Goal: Transaction & Acquisition: Book appointment/travel/reservation

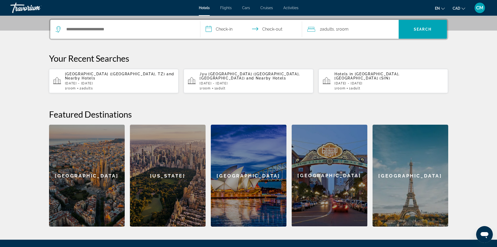
scroll to position [128, 0]
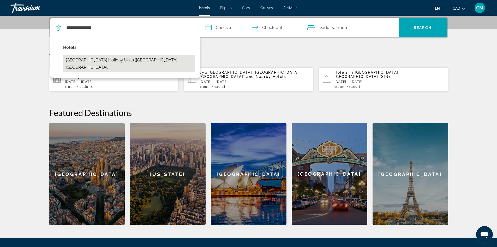
click at [89, 58] on button "[GEOGRAPHIC_DATA] Holiday Units ([GEOGRAPHIC_DATA], [GEOGRAPHIC_DATA])" at bounding box center [129, 63] width 132 height 17
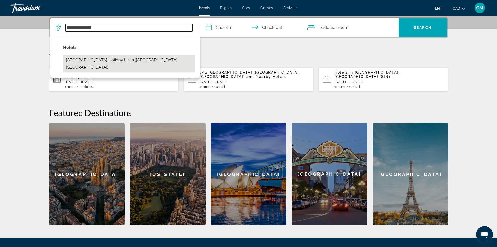
type input "**********"
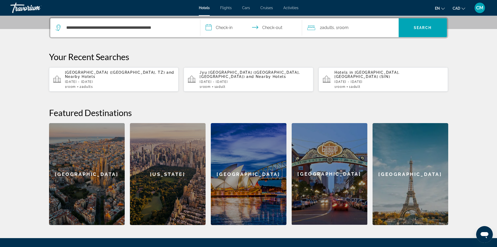
click at [228, 27] on input "**********" at bounding box center [253, 28] width 104 height 20
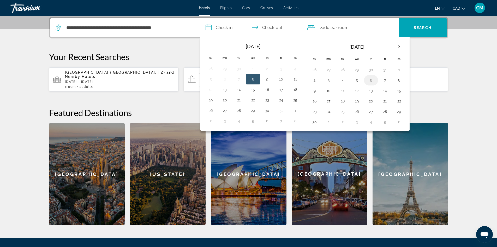
click at [372, 80] on button "6" at bounding box center [371, 80] width 8 height 7
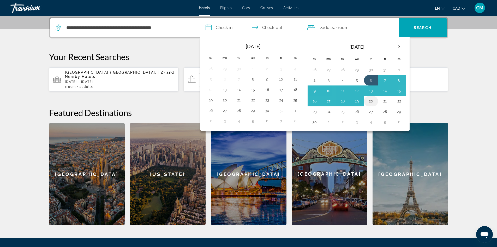
click at [373, 98] on button "20" at bounding box center [371, 100] width 8 height 7
type input "**********"
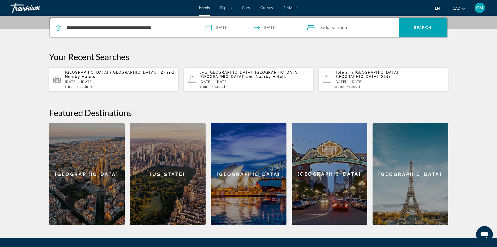
click at [418, 14] on div "Hotels Flights Cars Cruises Activities Hotels Flights Cars Cruises Activities e…" at bounding box center [248, 8] width 497 height 14
click at [422, 25] on span "Search" at bounding box center [423, 27] width 48 height 13
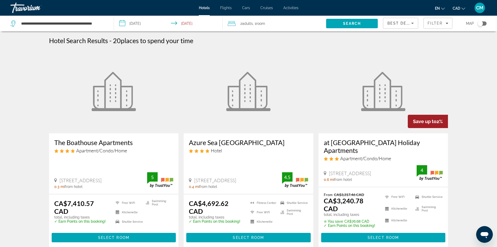
click at [241, 142] on h3 "Azure Sea [GEOGRAPHIC_DATA]" at bounding box center [248, 142] width 119 height 8
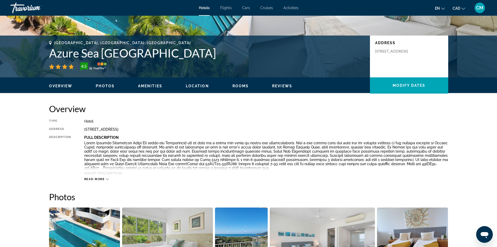
scroll to position [52, 0]
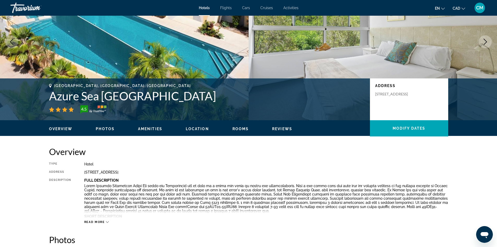
click at [104, 124] on div "Overview Photos Amenities Location Rooms Reviews Modify Dates" at bounding box center [249, 128] width 420 height 16
click at [105, 128] on span "Photos" at bounding box center [105, 129] width 19 height 4
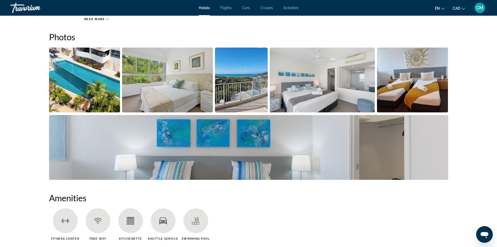
scroll to position [255, 0]
click at [69, 75] on img "Open full-screen image slider" at bounding box center [84, 79] width 71 height 65
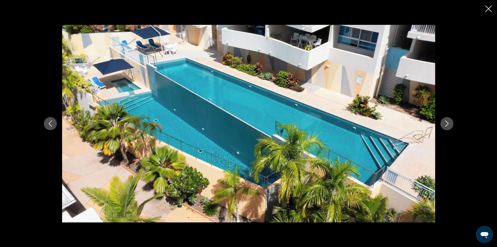
click at [447, 121] on icon "Next image" at bounding box center [447, 123] width 6 height 6
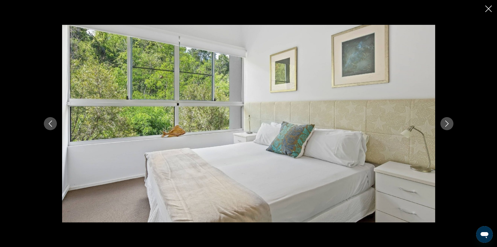
click at [447, 121] on icon "Next image" at bounding box center [447, 123] width 6 height 6
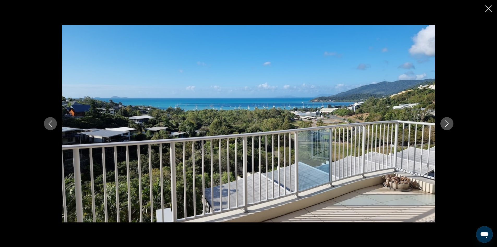
click at [447, 121] on icon "Next image" at bounding box center [447, 123] width 6 height 6
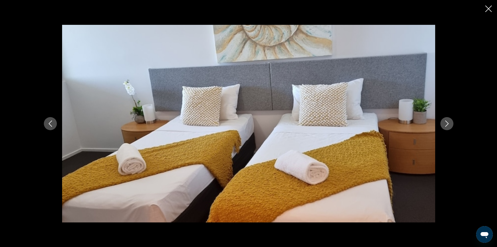
click at [489, 9] on icon "Close slideshow" at bounding box center [489, 8] width 7 height 7
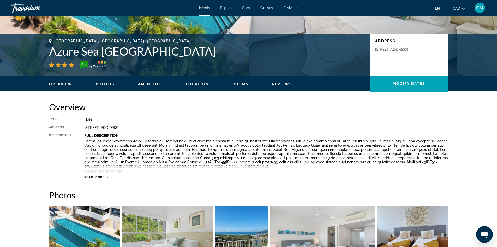
scroll to position [0, 0]
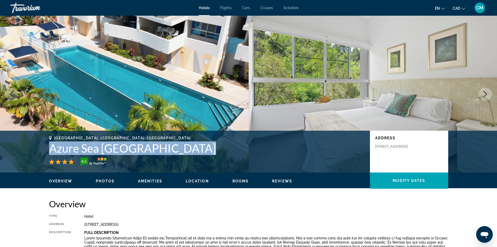
drag, startPoint x: 49, startPoint y: 145, endPoint x: 202, endPoint y: 151, distance: 153.4
click at [202, 151] on div "[GEOGRAPHIC_DATA], [GEOGRAPHIC_DATA], [GEOGRAPHIC_DATA] [GEOGRAPHIC_DATA] [GEOG…" at bounding box center [249, 151] width 420 height 31
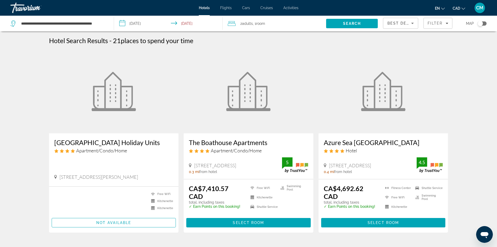
click at [113, 144] on h3 "[GEOGRAPHIC_DATA] Holiday Units" at bounding box center [113, 142] width 119 height 8
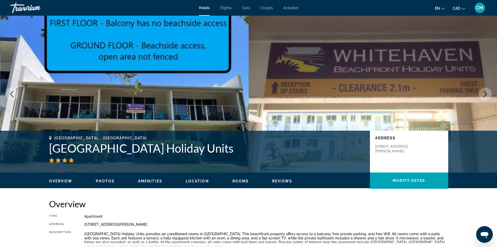
drag, startPoint x: 50, startPoint y: 146, endPoint x: 250, endPoint y: 154, distance: 200.2
click at [250, 154] on h1 "[GEOGRAPHIC_DATA] Holiday Units" at bounding box center [207, 148] width 316 height 14
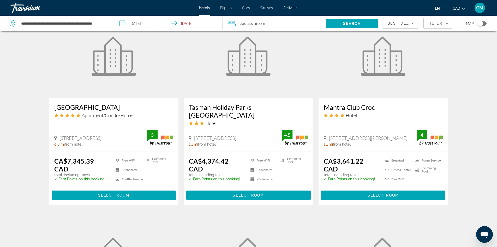
scroll to position [444, 0]
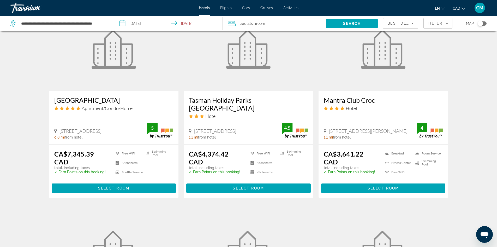
click at [111, 96] on h3 "[GEOGRAPHIC_DATA]" at bounding box center [113, 100] width 119 height 8
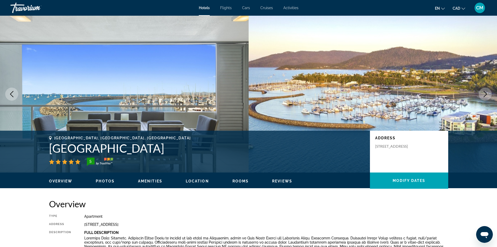
drag, startPoint x: 50, startPoint y: 145, endPoint x: 161, endPoint y: 146, distance: 110.7
click at [161, 146] on h1 "[GEOGRAPHIC_DATA]" at bounding box center [207, 148] width 316 height 14
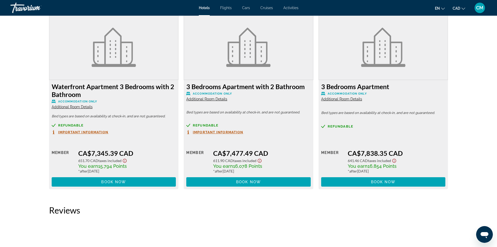
scroll to position [731, 0]
